Goal: Task Accomplishment & Management: Manage account settings

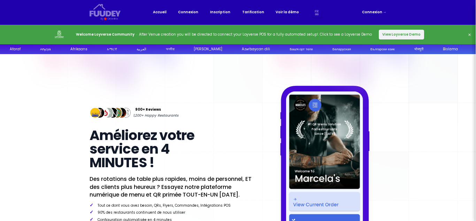
select select "fr"
click at [386, 31] on button "View Loyverse Demo" at bounding box center [401, 35] width 45 height 10
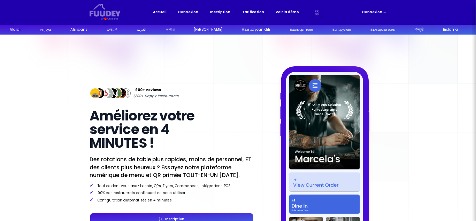
select select "fr"
click at [373, 12] on link "Connexion →" at bounding box center [374, 12] width 24 height 6
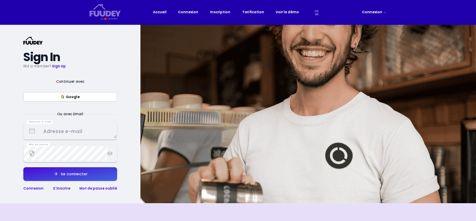
select select "fr"
click at [91, 131] on textarea at bounding box center [70, 131] width 93 height 14
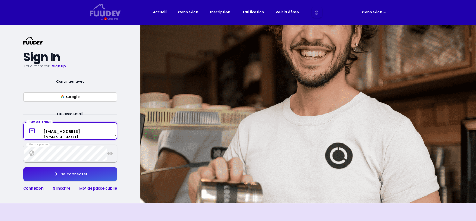
type textarea "pokacai@thconsul.fr"
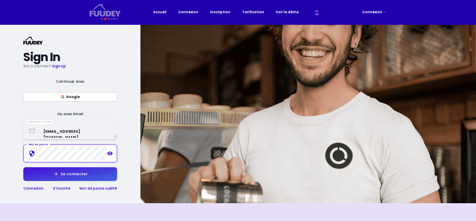
click at [47, 171] on button "Se connecter" at bounding box center [70, 174] width 94 height 14
select select "fr"
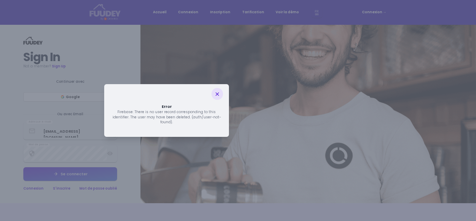
click at [219, 91] on div at bounding box center [218, 94] width 12 height 12
select select "fr"
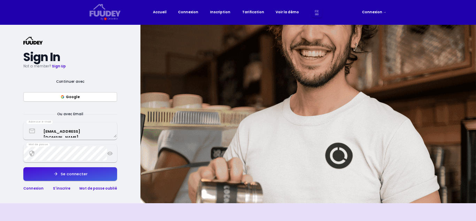
click at [110, 152] on icon at bounding box center [110, 153] width 6 height 6
click at [37, 170] on button "Se connecter" at bounding box center [70, 174] width 94 height 14
select select "fr"
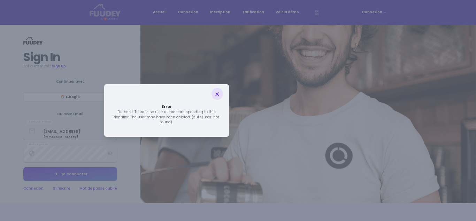
click at [222, 92] on div at bounding box center [218, 94] width 12 height 12
select select "fr"
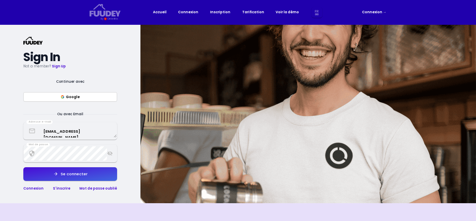
select select "fr"
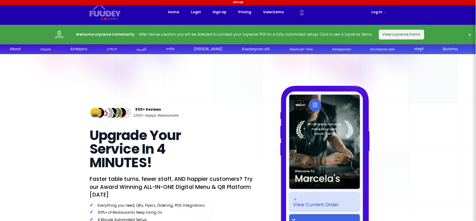
select select "fr"
click at [215, 109] on div "900+ Reviews 1,200+ Happy Restaurants" at bounding box center [172, 113] width 164 height 12
select select "fr"
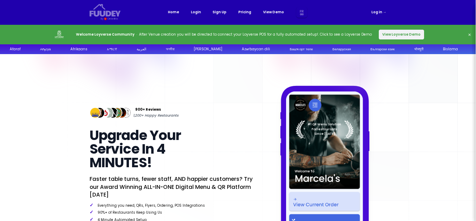
select select "fr"
click at [471, 33] on icon "button" at bounding box center [470, 35] width 4 height 4
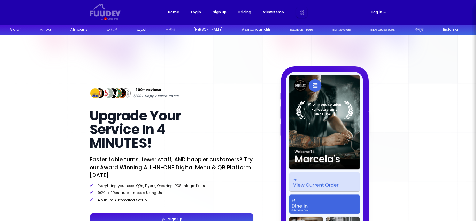
select select "fr"
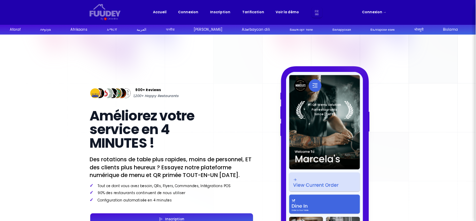
click at [375, 10] on link "Connexion →" at bounding box center [374, 12] width 24 height 6
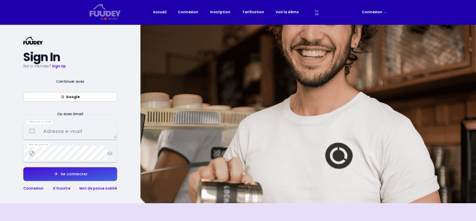
select select "fr"
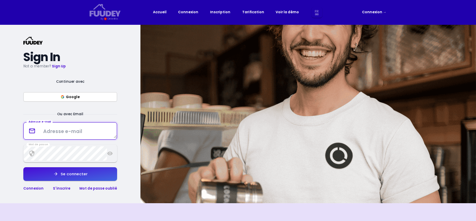
click at [78, 129] on textarea at bounding box center [70, 131] width 93 height 14
type textarea "[EMAIL_ADDRESS][DOMAIN_NAME]"
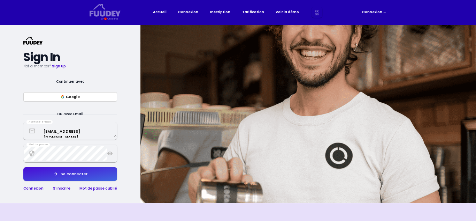
click at [45, 170] on button "Se connecter" at bounding box center [70, 174] width 94 height 14
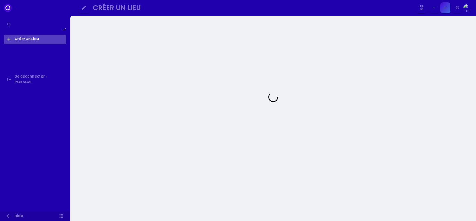
select select "fr"
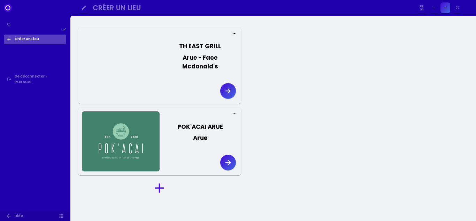
click at [230, 159] on icon "button" at bounding box center [228, 162] width 8 height 8
select select "fr"
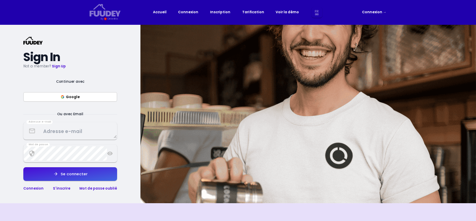
select select "fr"
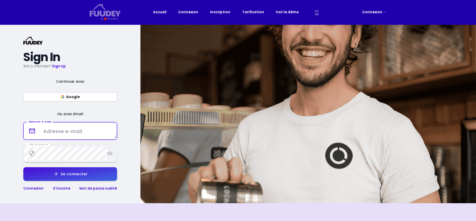
click at [84, 135] on textarea at bounding box center [70, 131] width 93 height 14
type textarea "[EMAIL_ADDRESS][DOMAIN_NAME]"
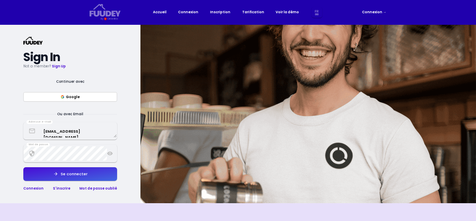
click at [48, 174] on button "Se connecter" at bounding box center [70, 174] width 94 height 14
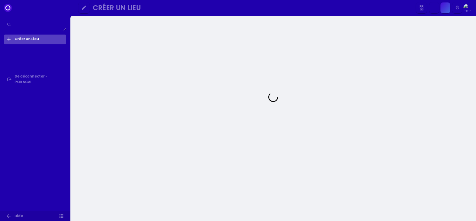
select select "fr"
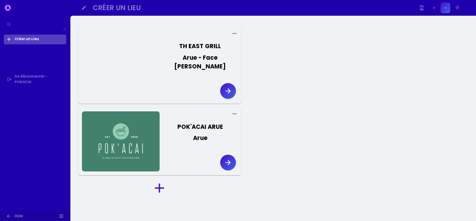
click at [227, 160] on icon "button" at bounding box center [228, 162] width 8 height 8
select select "fr"
